Goal: Information Seeking & Learning: Learn about a topic

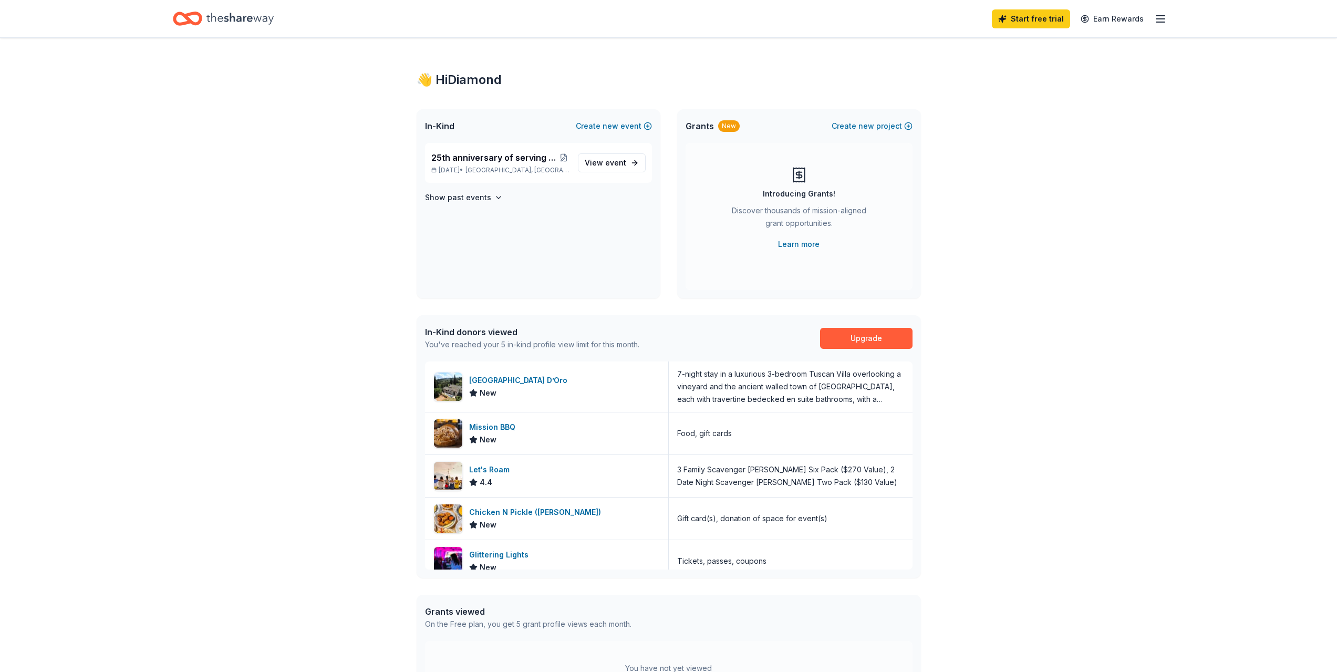
click at [258, 23] on icon "Home" at bounding box center [239, 19] width 67 height 22
click at [1161, 17] on icon "button" at bounding box center [1160, 19] width 13 height 13
click at [599, 163] on span "View event" at bounding box center [605, 163] width 41 height 13
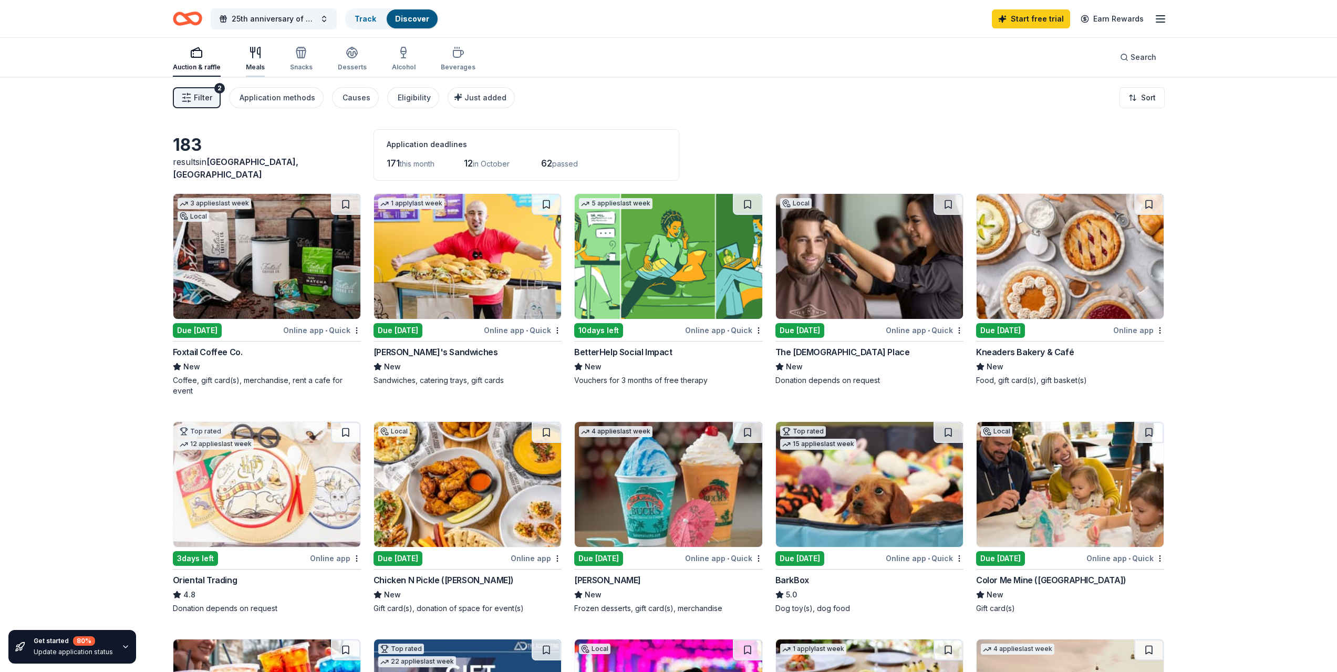
click at [249, 67] on div "Meals" at bounding box center [255, 67] width 19 height 8
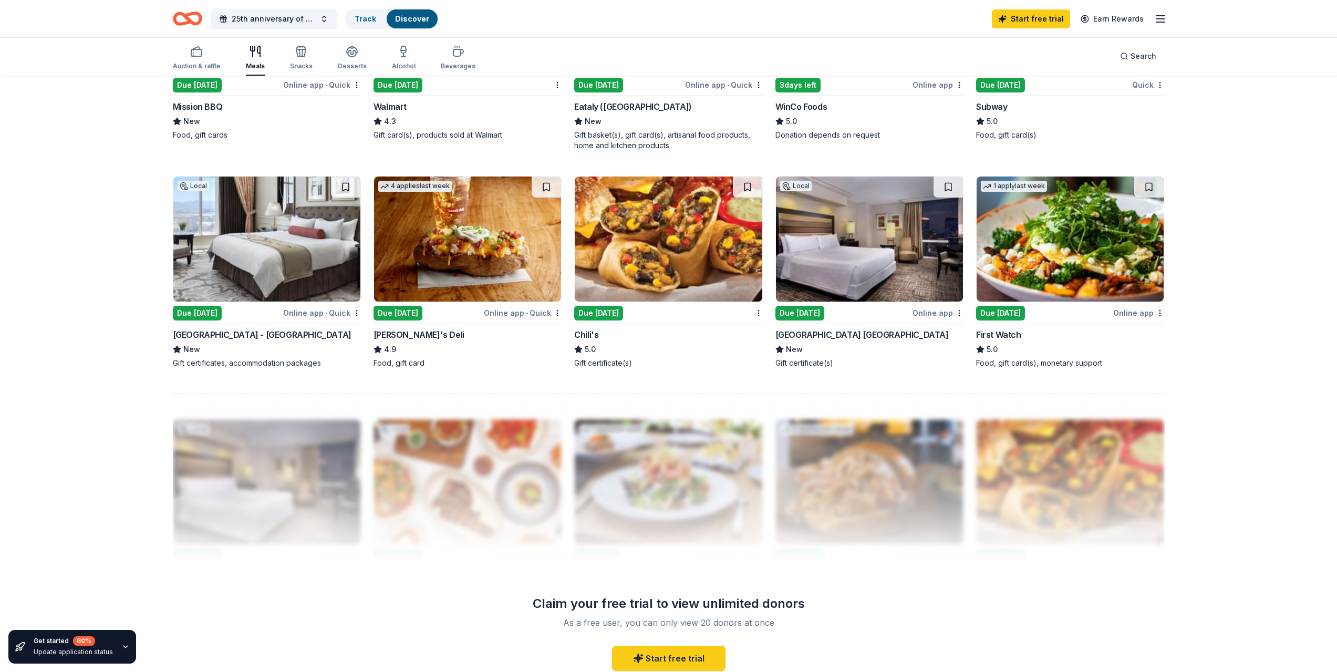
scroll to position [525, 0]
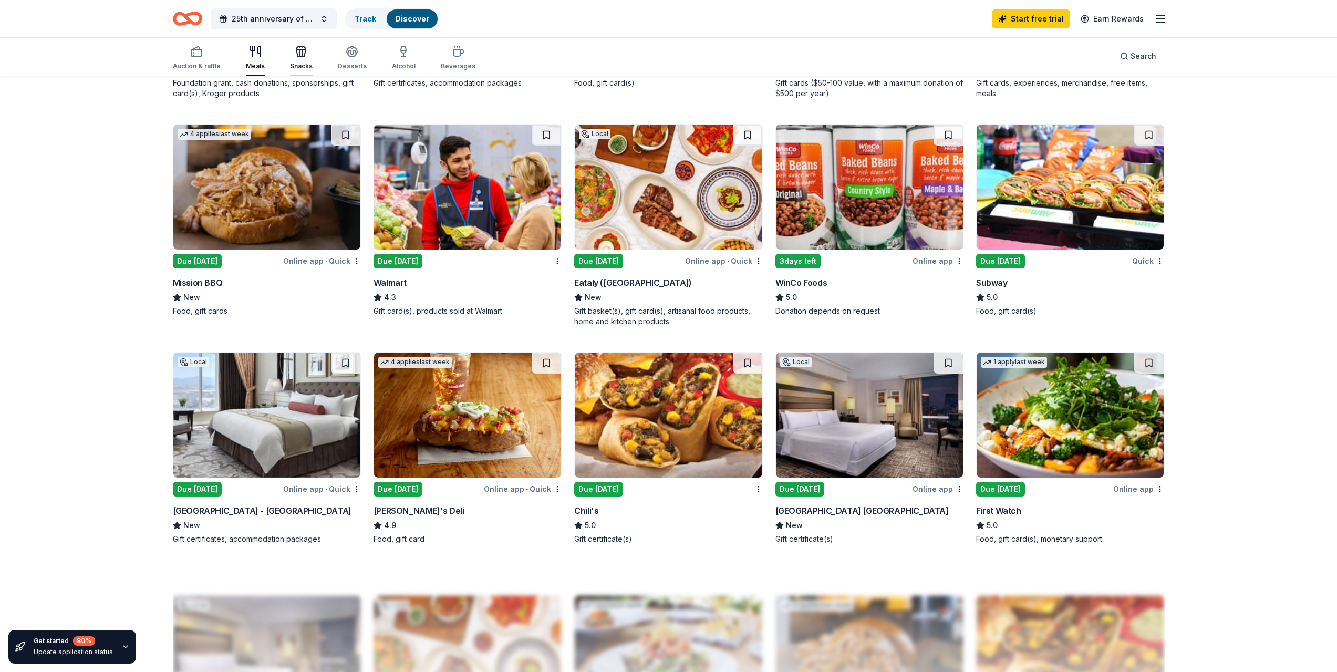
click at [310, 47] on div "button" at bounding box center [301, 51] width 23 height 13
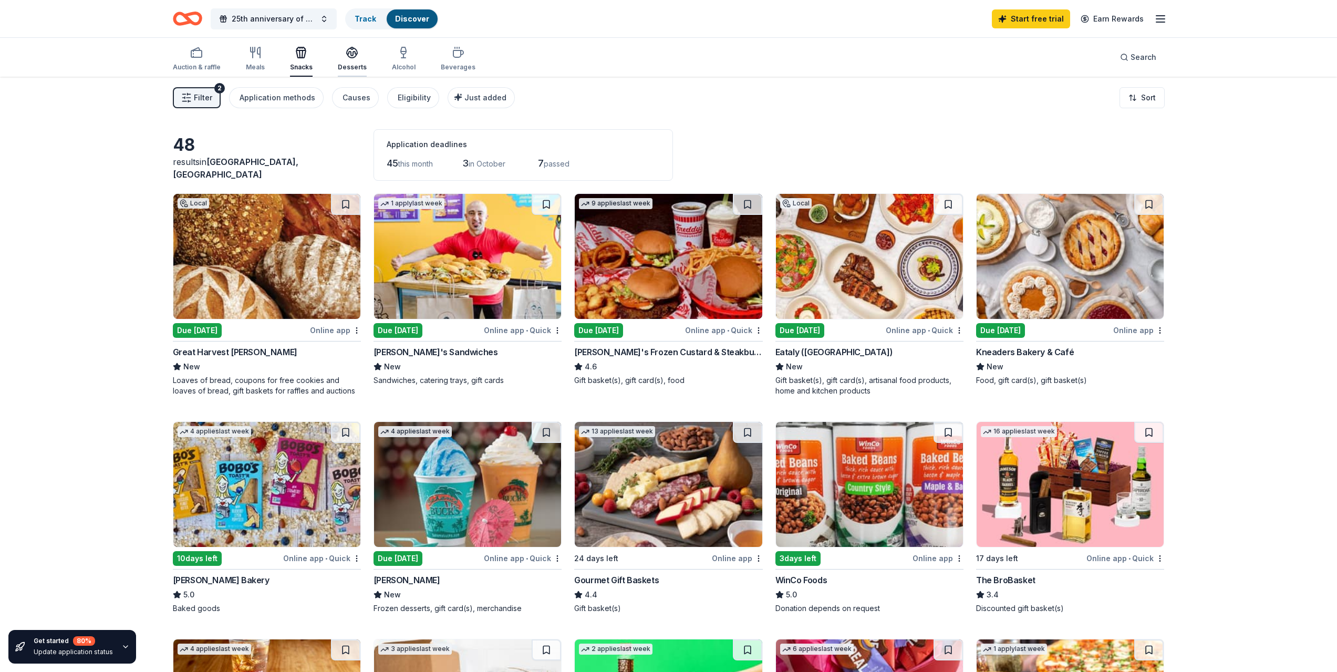
click at [346, 67] on div "Desserts" at bounding box center [352, 67] width 29 height 8
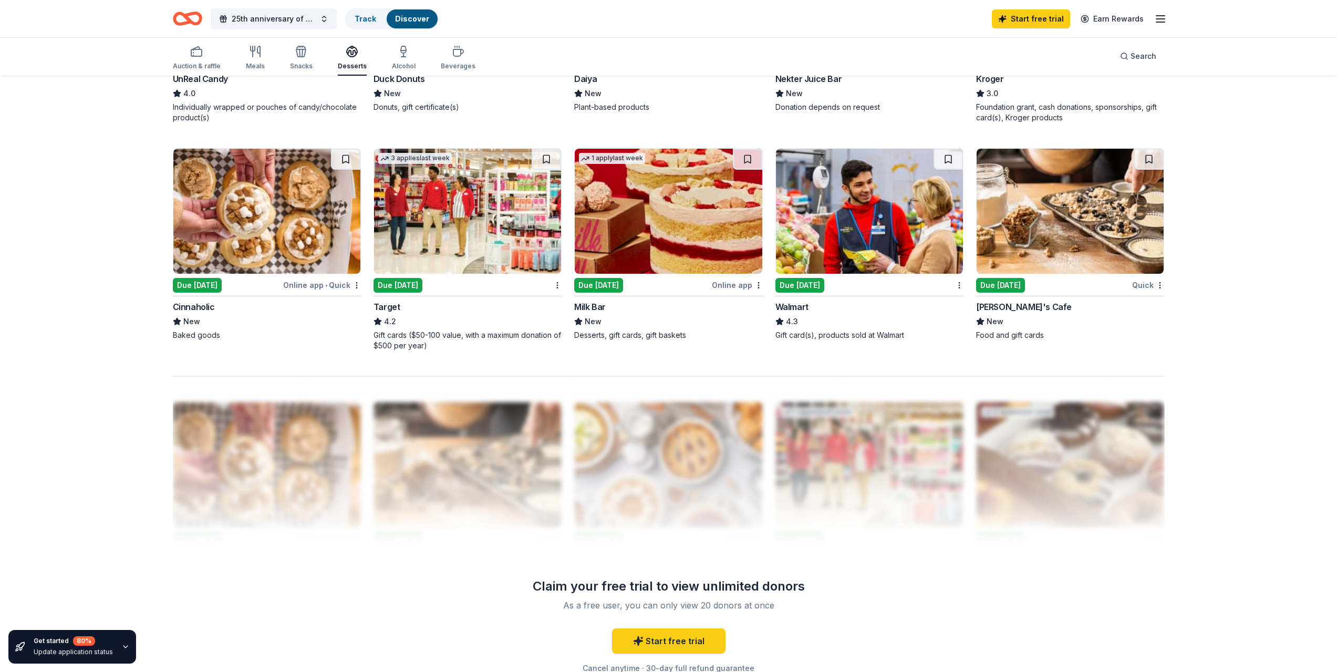
scroll to position [735, 0]
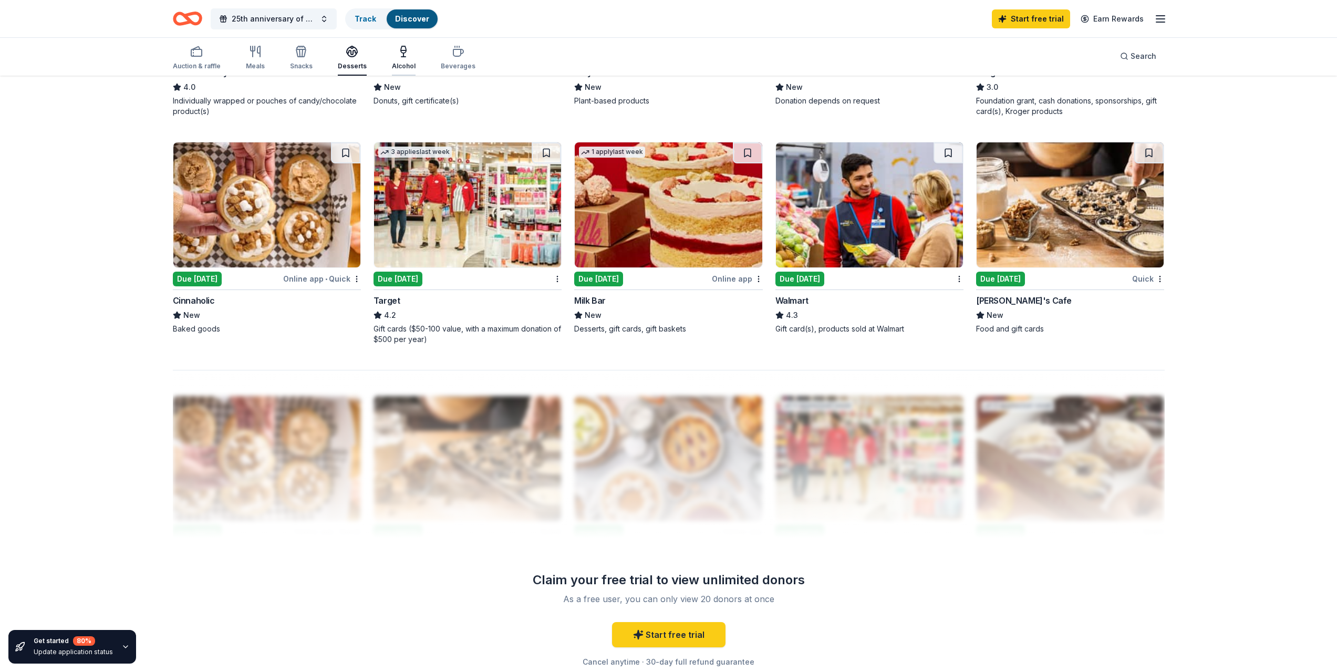
click at [394, 60] on div "Alcohol" at bounding box center [404, 57] width 24 height 25
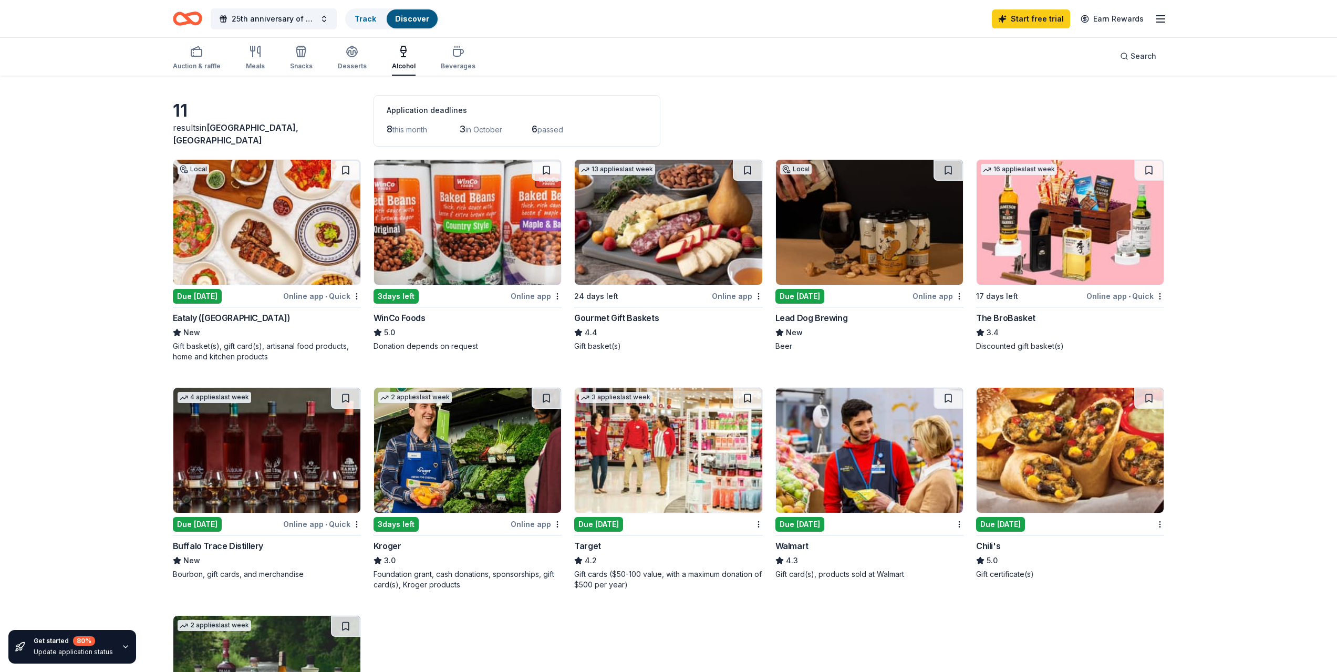
scroll to position [53, 0]
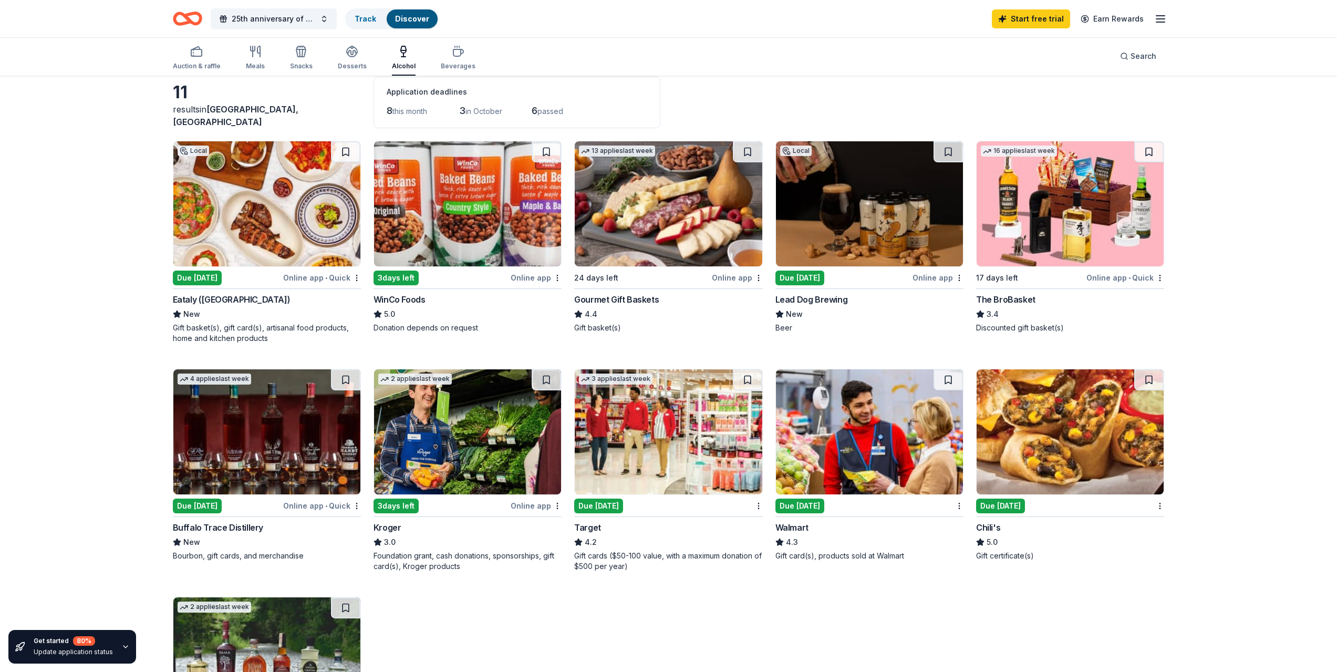
click at [208, 501] on div "Due [DATE]" at bounding box center [197, 505] width 49 height 15
